Goal: Transaction & Acquisition: Download file/media

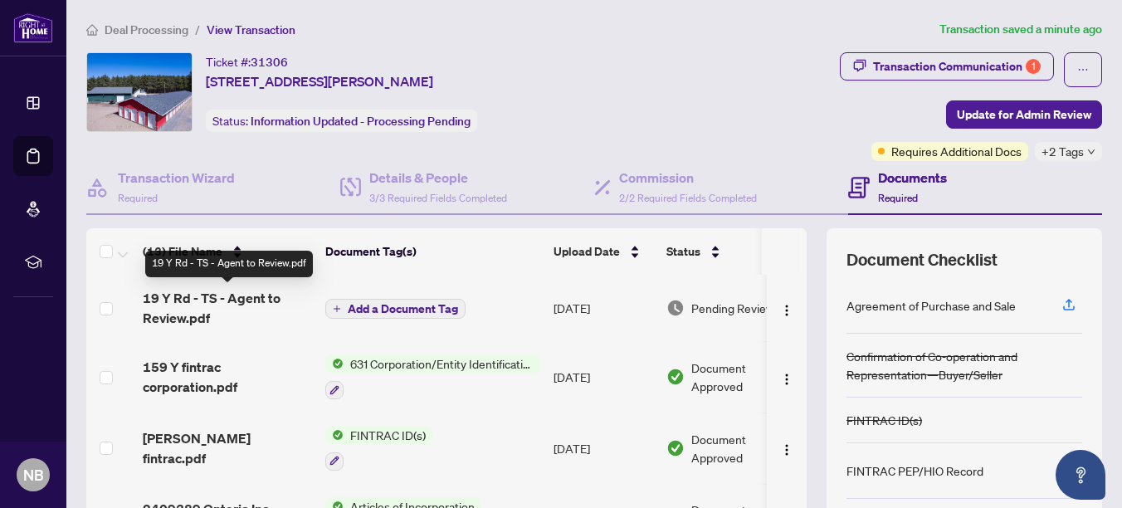
click at [241, 295] on span "19 Y Rd - TS - Agent to Review.pdf" at bounding box center [227, 308] width 169 height 40
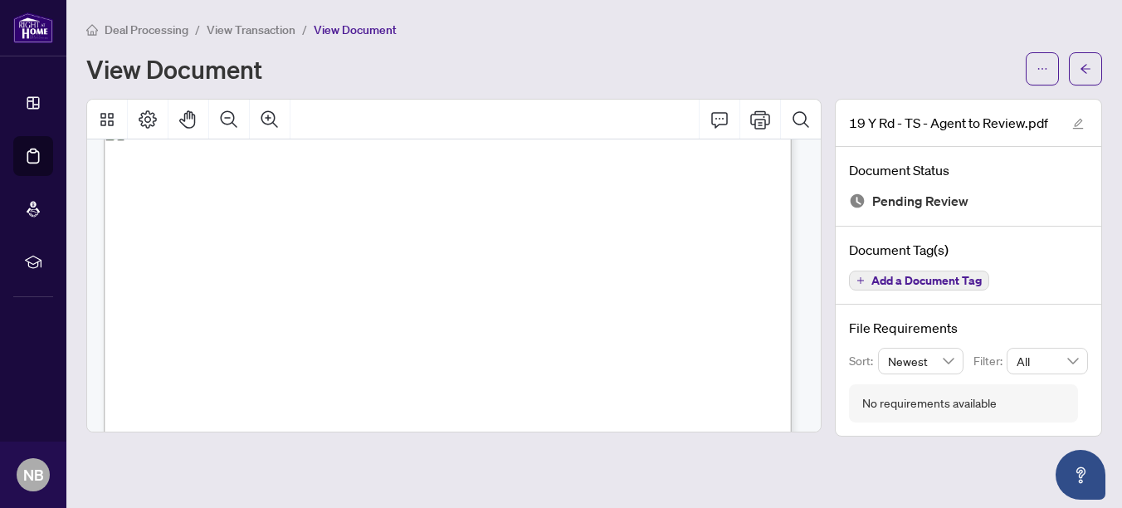
scroll to position [30, 0]
click at [1089, 71] on icon "arrow-left" at bounding box center [1086, 69] width 12 height 12
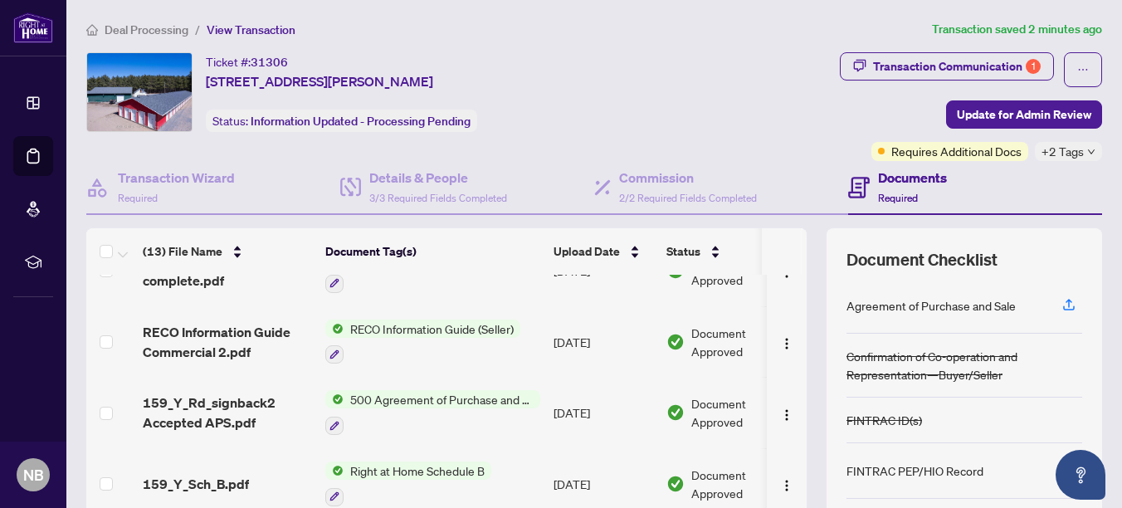
scroll to position [467, 0]
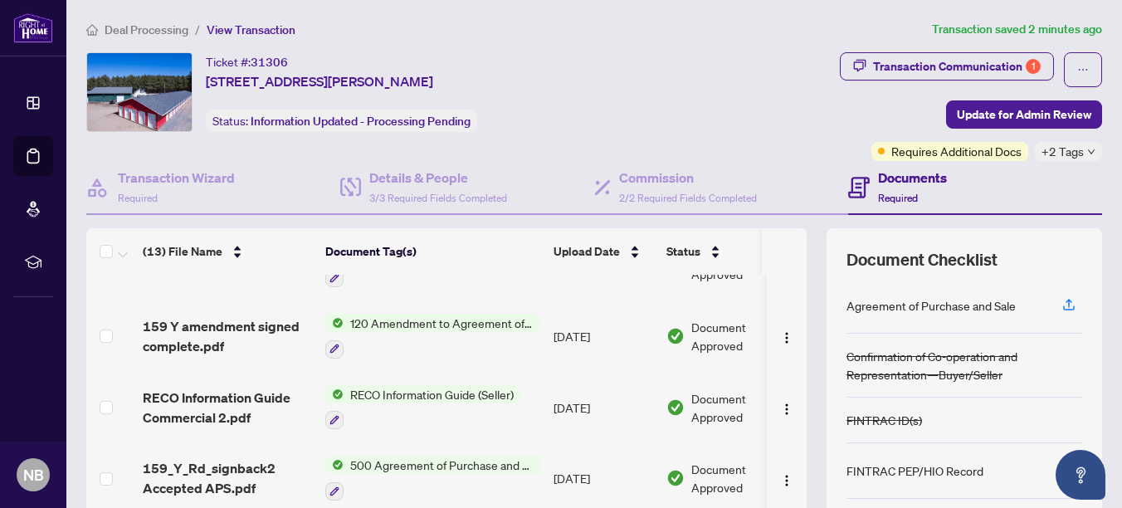
click at [432, 324] on span "120 Amendment to Agreement of Purchase and Sale" at bounding box center [442, 323] width 197 height 18
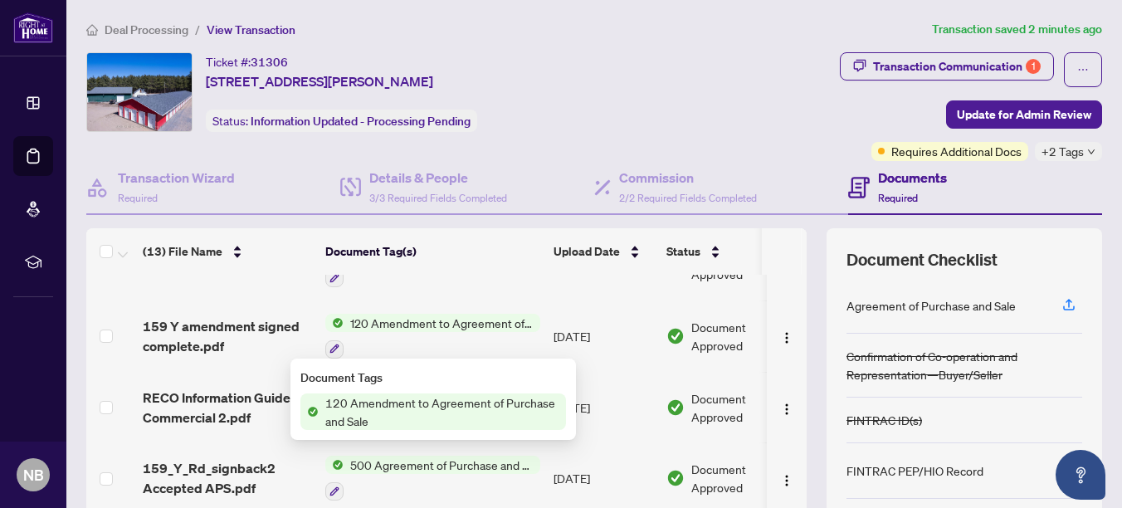
click at [378, 399] on span "120 Amendment to Agreement of Purchase and Sale" at bounding box center [442, 411] width 247 height 37
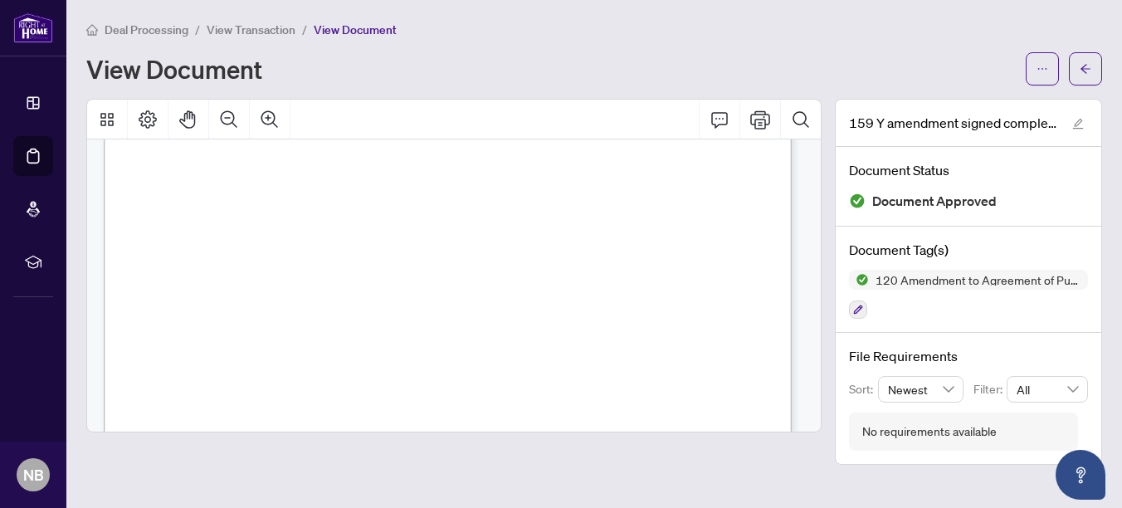
scroll to position [459, 0]
click at [1091, 71] on button "button" at bounding box center [1085, 68] width 33 height 33
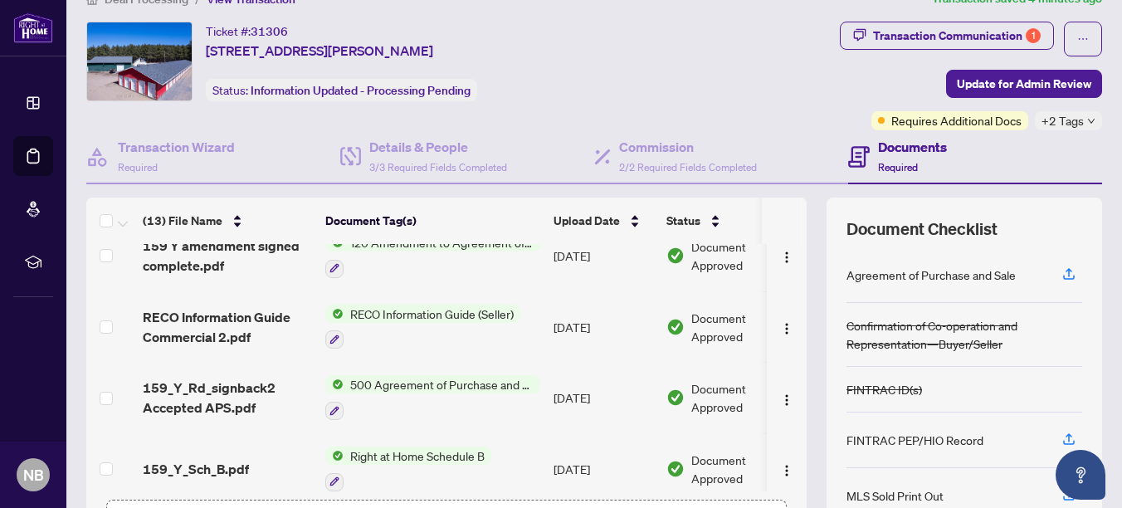
scroll to position [467, 0]
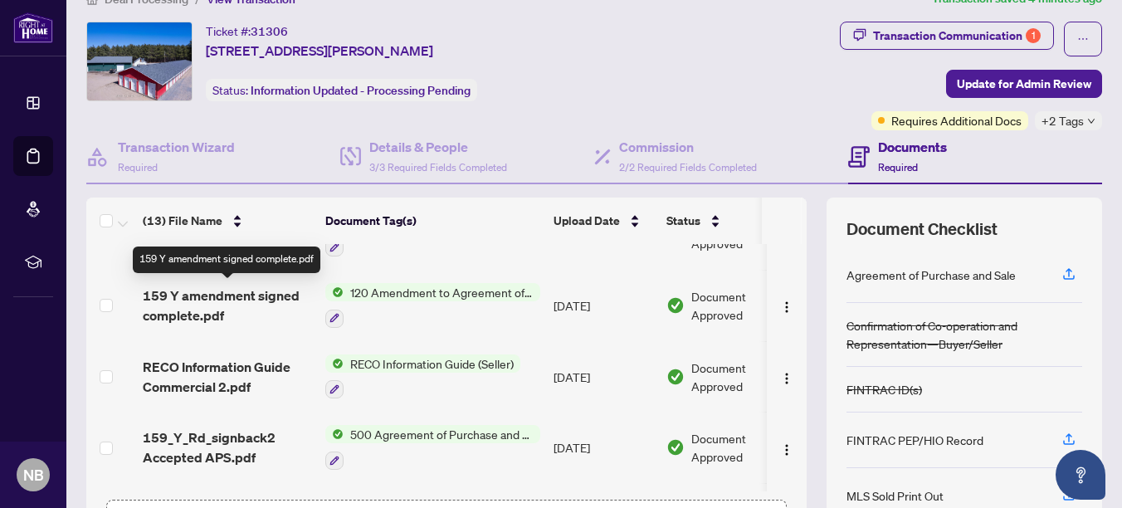
click at [212, 298] on span "159 Y amendment signed complete.pdf" at bounding box center [227, 305] width 169 height 40
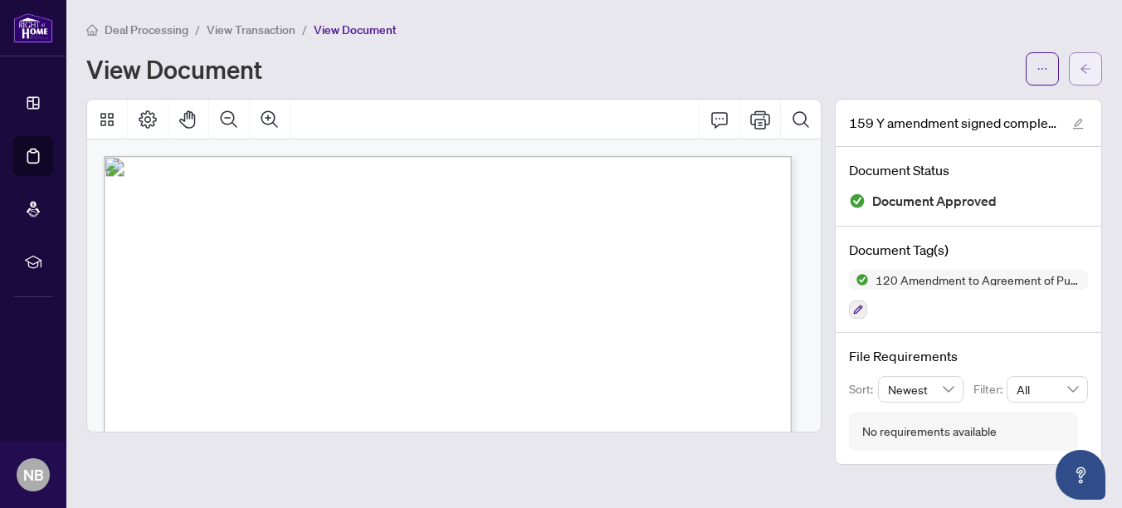
click at [1081, 63] on icon "arrow-left" at bounding box center [1086, 69] width 12 height 12
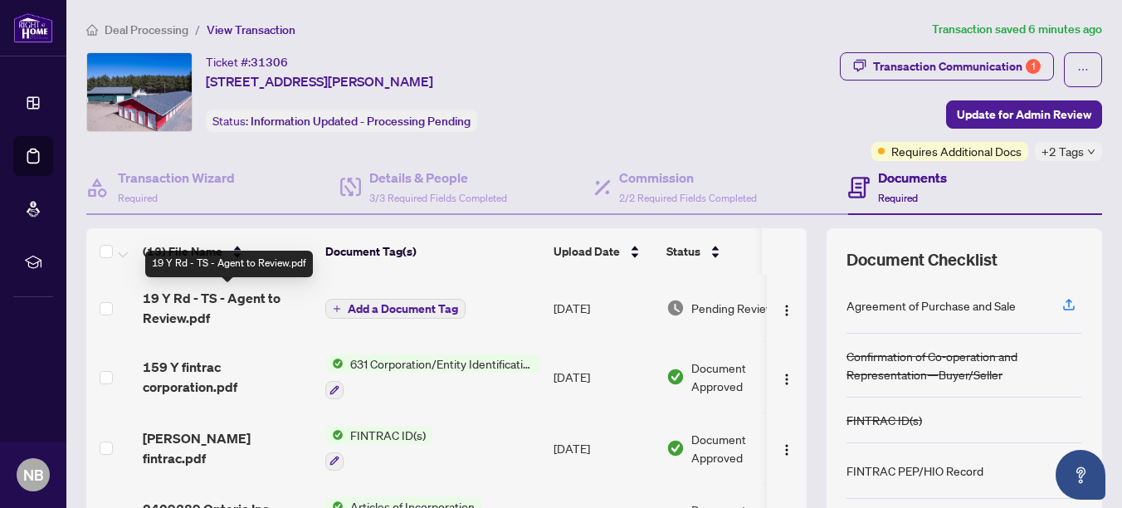
click at [211, 298] on span "19 Y Rd - TS - Agent to Review.pdf" at bounding box center [227, 308] width 169 height 40
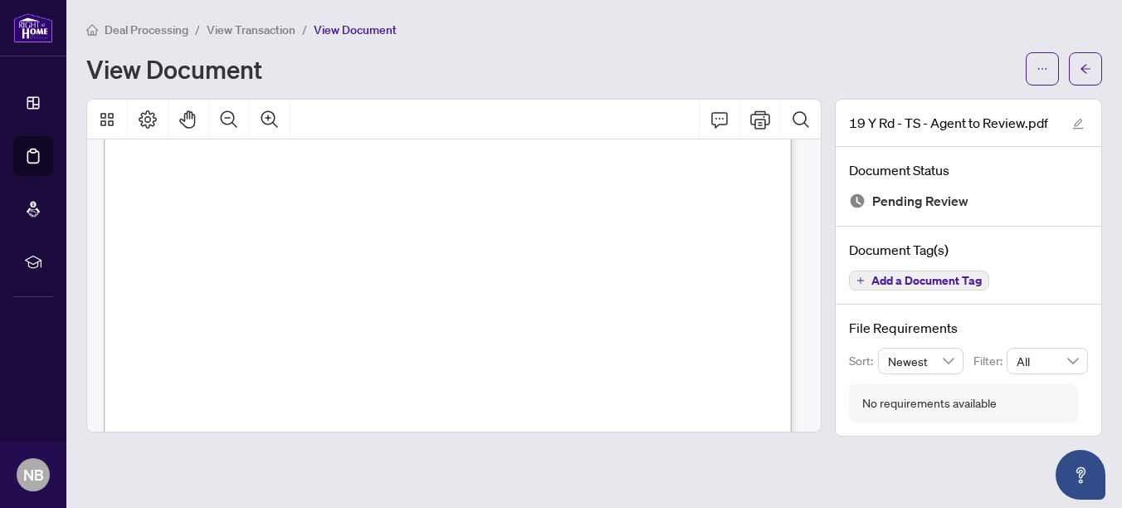
scroll to position [198, 0]
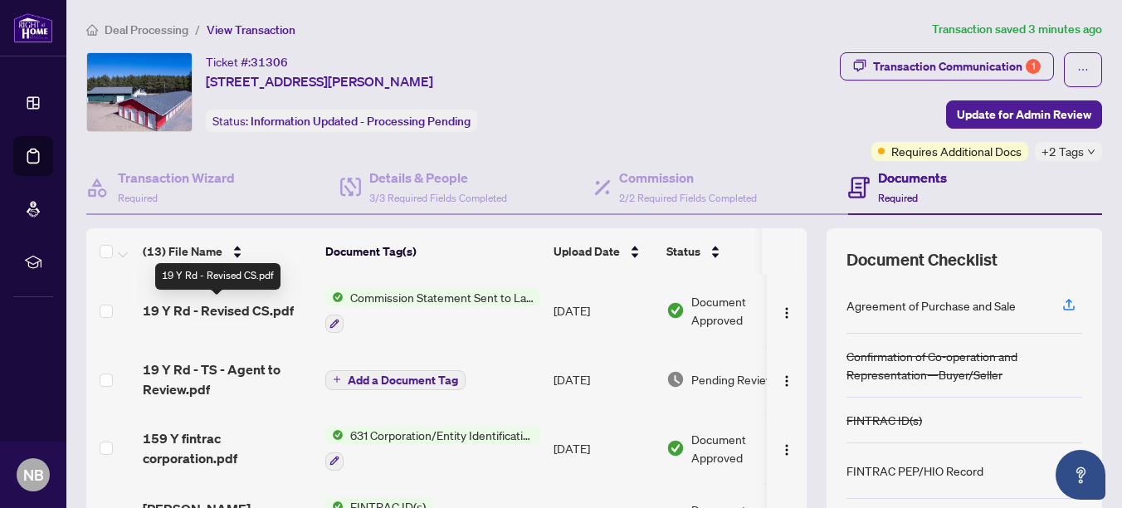
click at [257, 313] on span "19 Y Rd - Revised CS.pdf" at bounding box center [218, 310] width 151 height 20
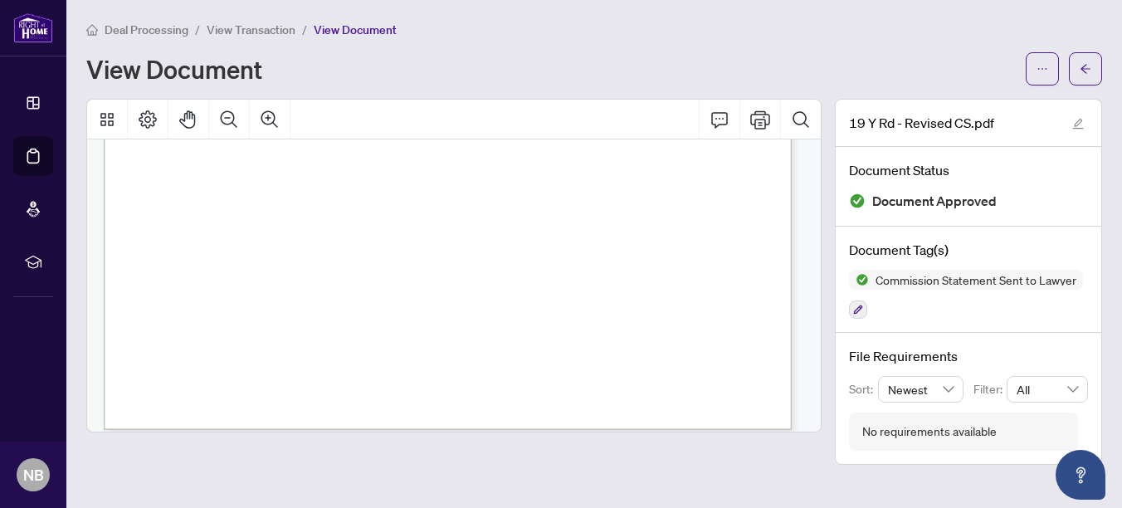
scroll to position [632, 0]
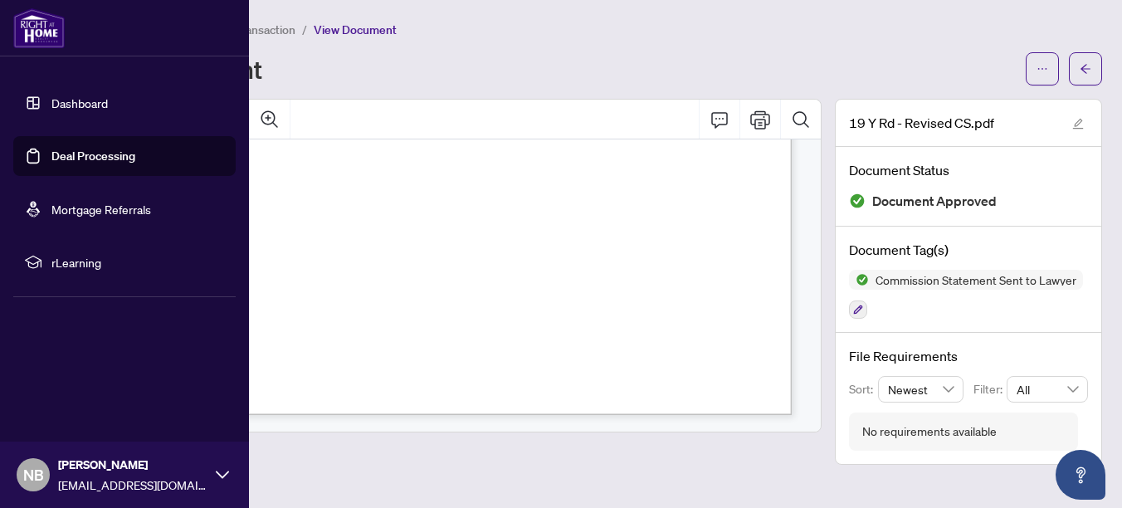
click at [61, 102] on link "Dashboard" at bounding box center [79, 102] width 56 height 15
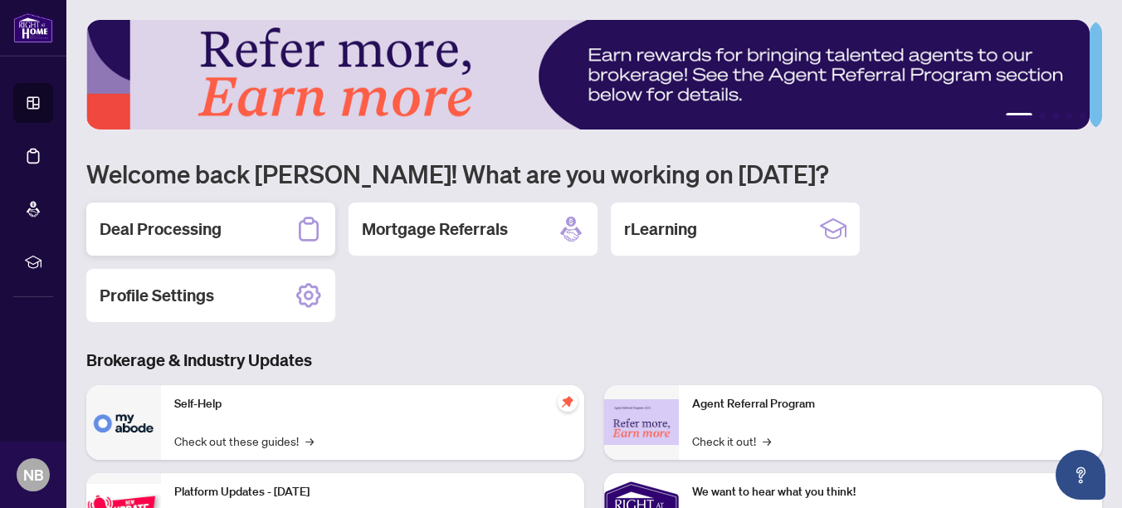
click at [164, 226] on h2 "Deal Processing" at bounding box center [161, 228] width 122 height 23
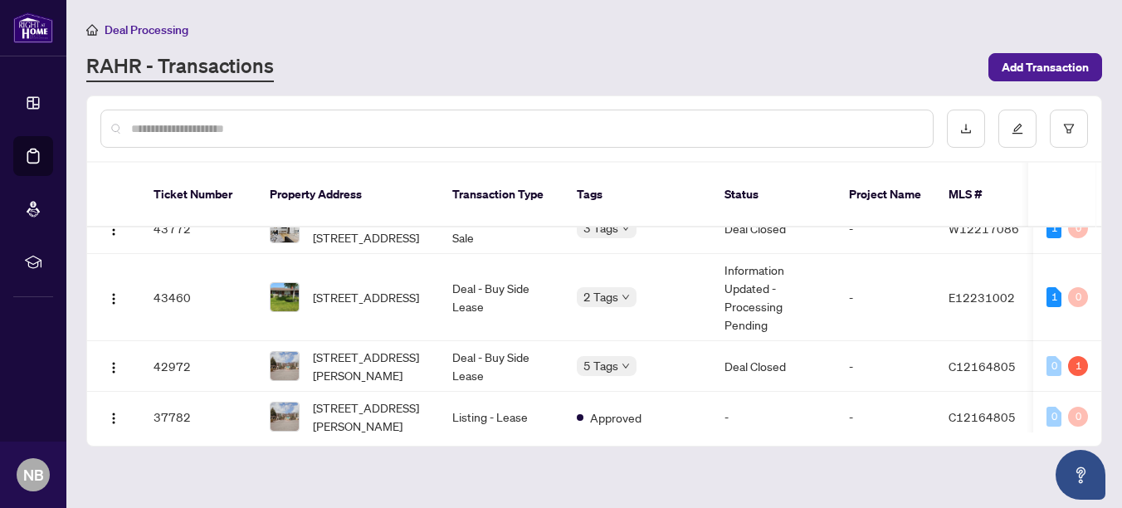
scroll to position [124, 0]
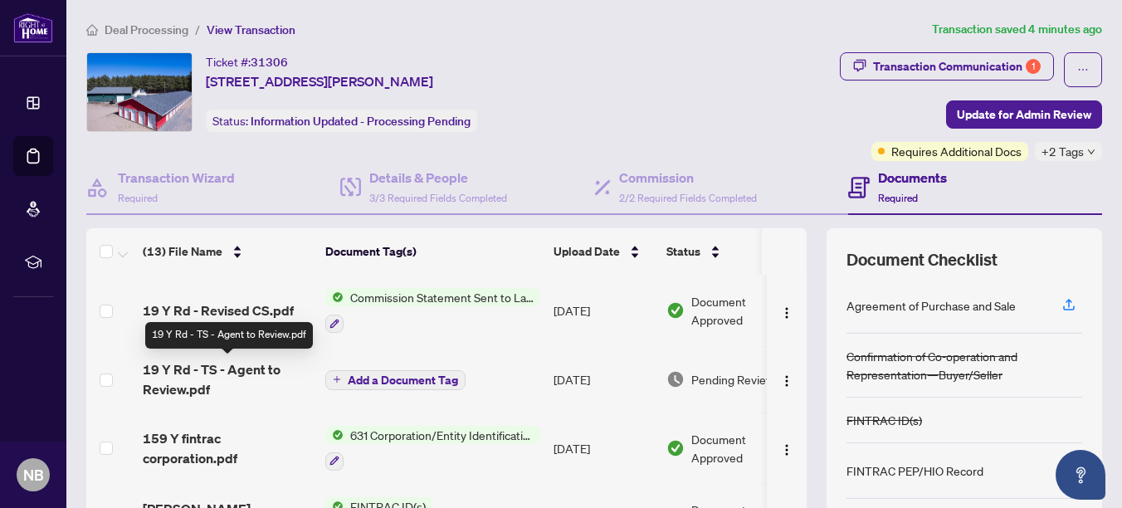
click at [183, 388] on span "19 Y Rd - TS - Agent to Review.pdf" at bounding box center [227, 379] width 169 height 40
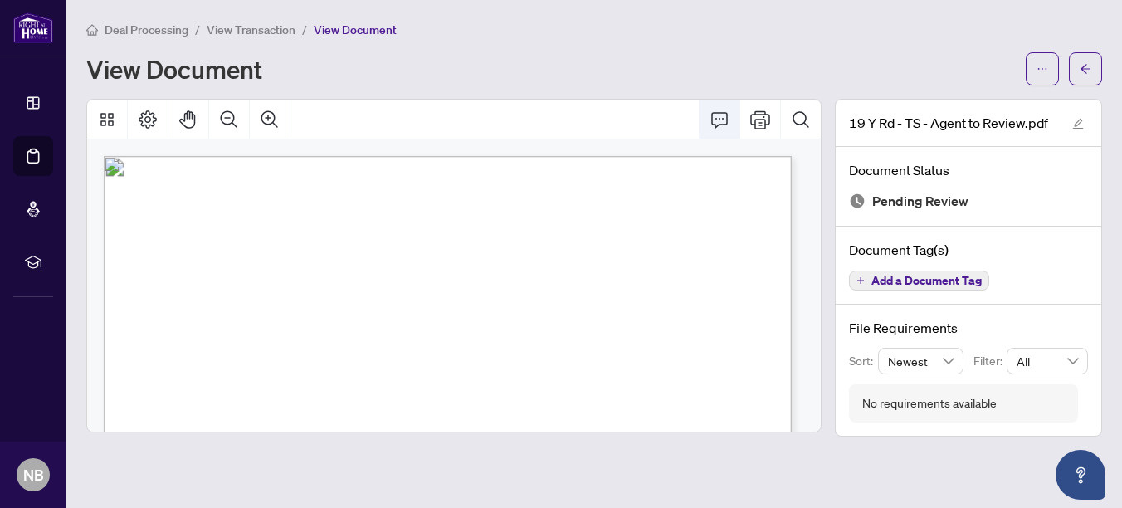
click at [720, 121] on icon "Comment" at bounding box center [720, 120] width 20 height 20
click at [1077, 121] on icon "edit" at bounding box center [1078, 124] width 11 height 11
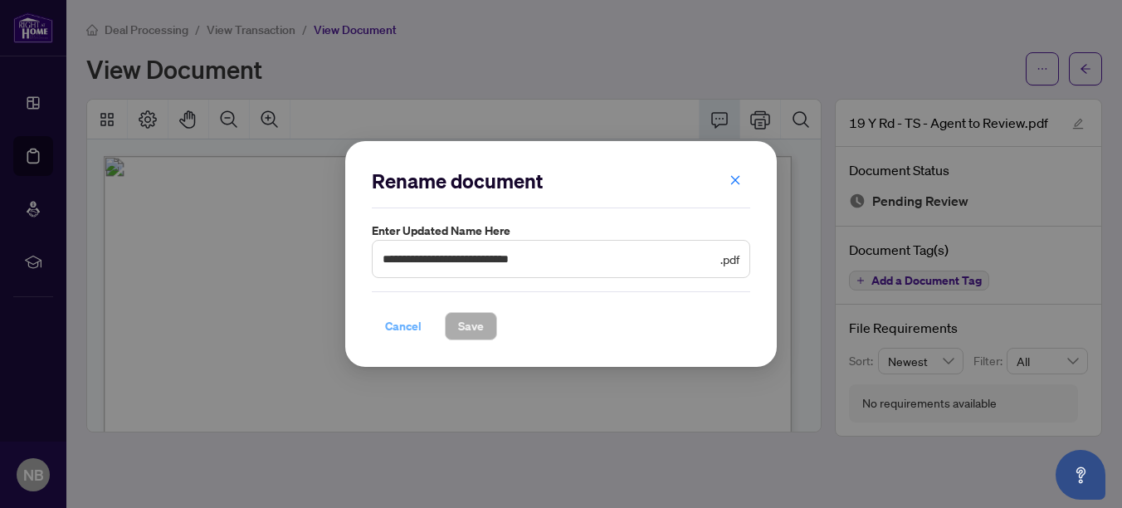
click at [410, 320] on span "Cancel" at bounding box center [403, 326] width 37 height 27
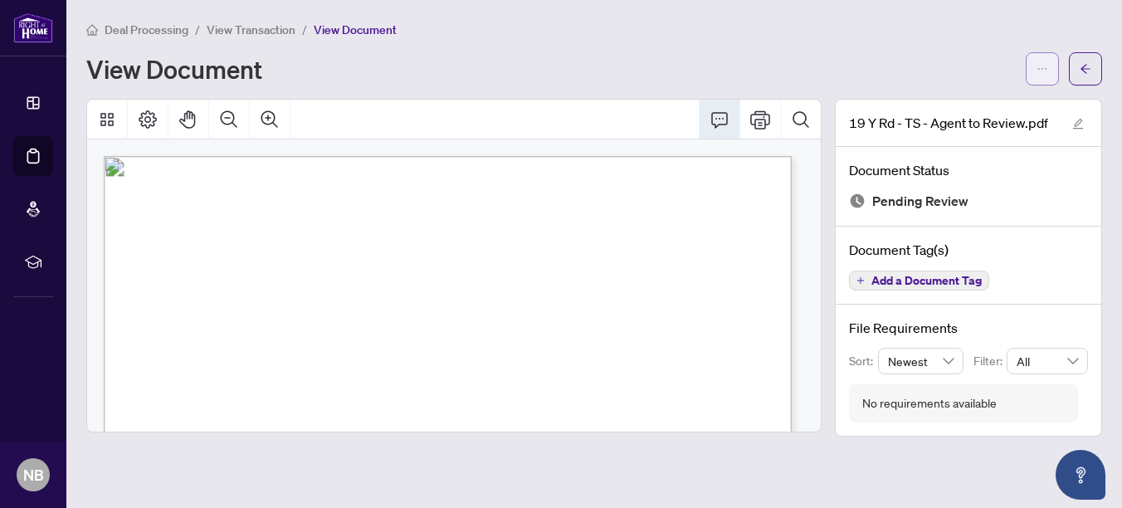
click at [1040, 63] on icon "ellipsis" at bounding box center [1043, 69] width 12 height 12
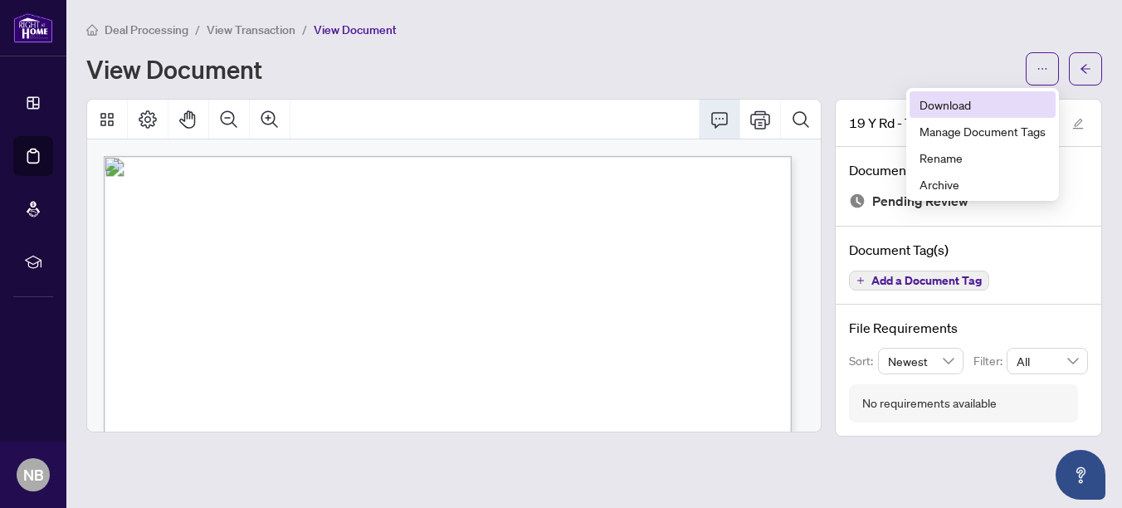
click at [965, 99] on span "Download" at bounding box center [983, 104] width 126 height 18
